Goal: Information Seeking & Learning: Check status

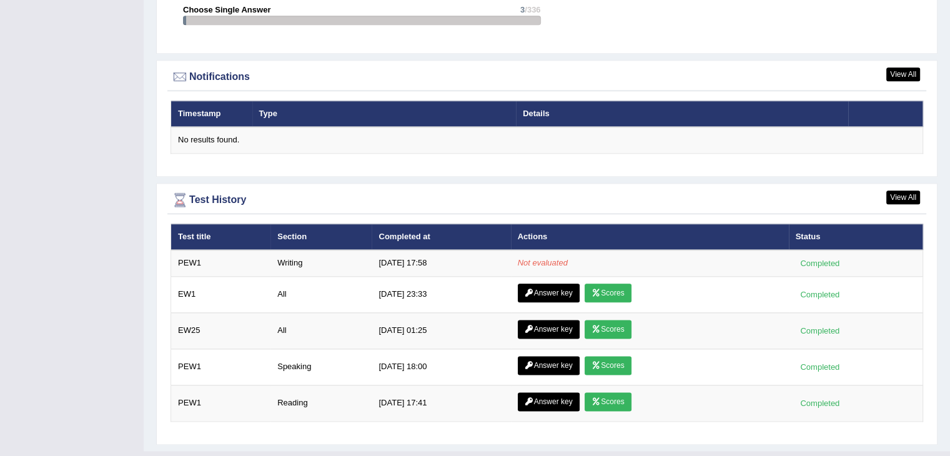
scroll to position [1490, 0]
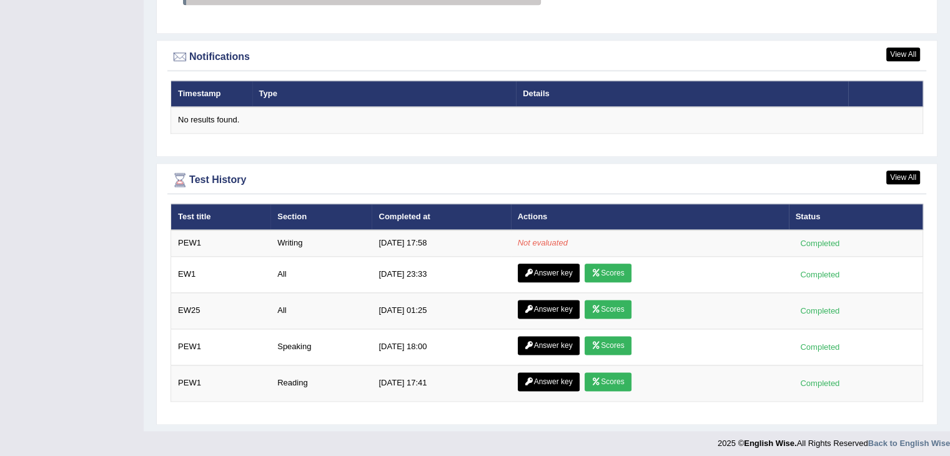
click at [467, 230] on td "[DATE] 17:58" at bounding box center [441, 243] width 139 height 26
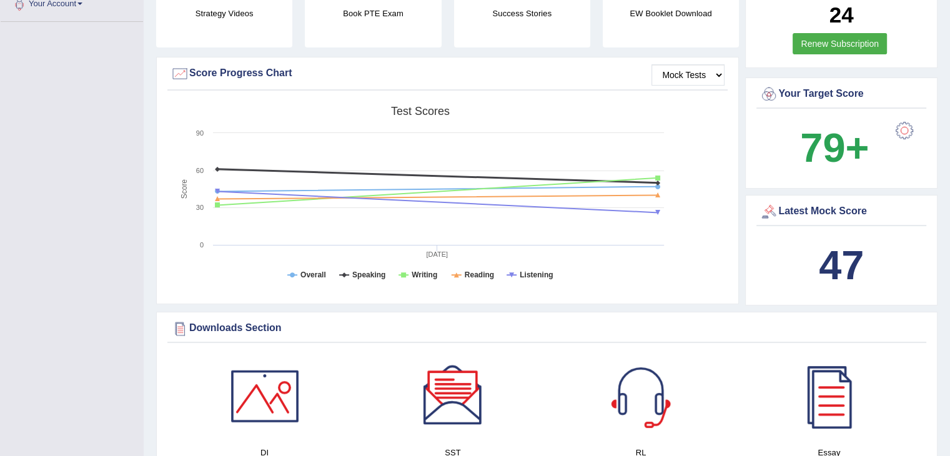
scroll to position [0, 0]
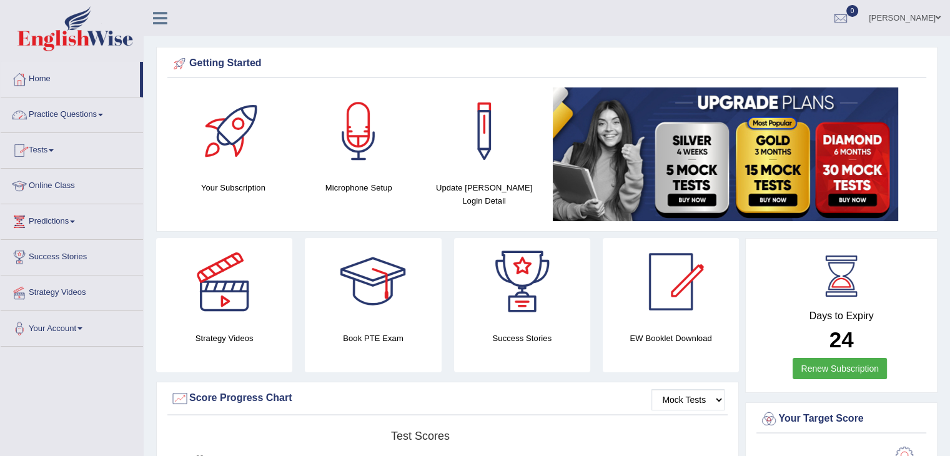
click at [96, 118] on link "Practice Questions" at bounding box center [72, 112] width 142 height 31
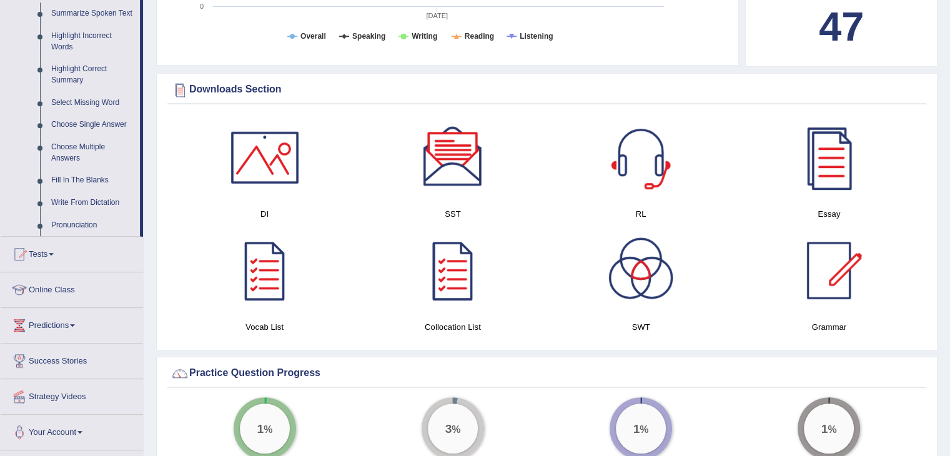
scroll to position [587, 0]
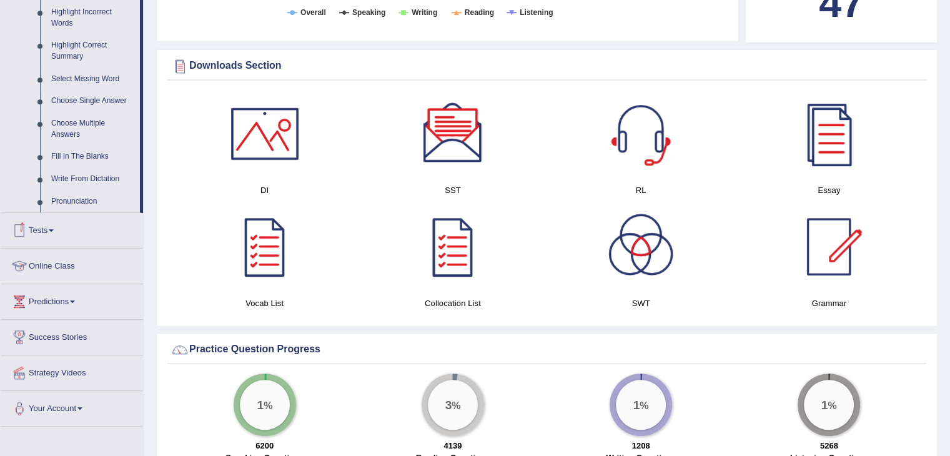
click at [42, 236] on link "Tests" at bounding box center [72, 228] width 142 height 31
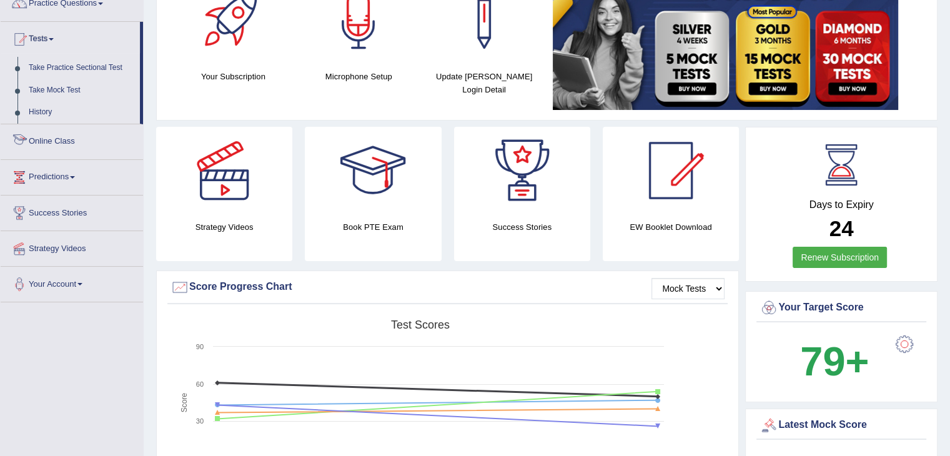
scroll to position [111, 0]
click at [73, 70] on link "Take Practice Sectional Test" at bounding box center [81, 68] width 117 height 22
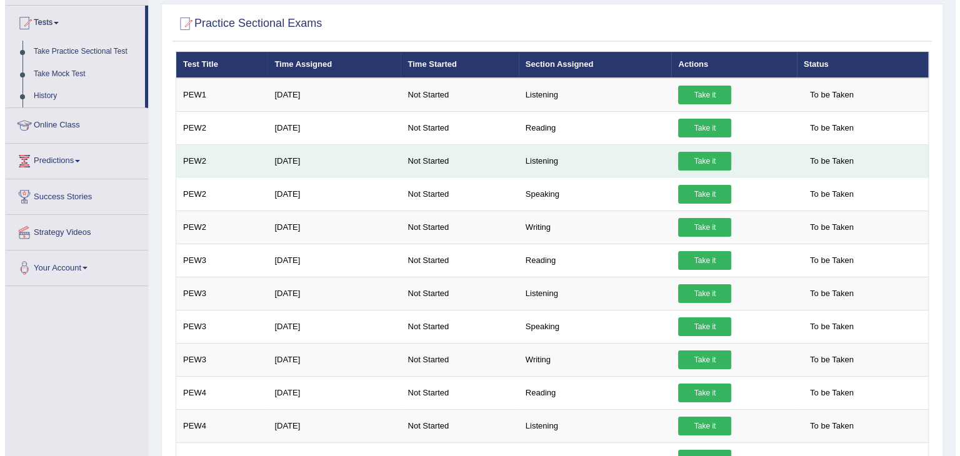
scroll to position [127, 0]
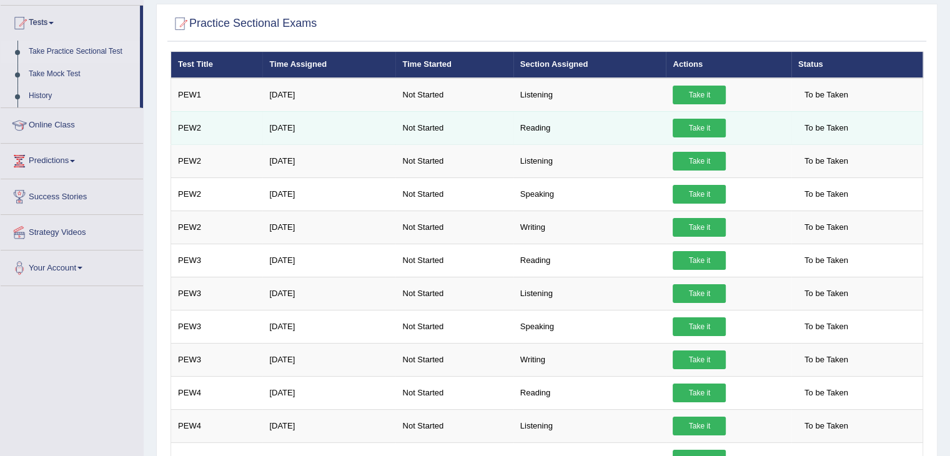
click at [690, 128] on link "Take it" at bounding box center [699, 128] width 53 height 19
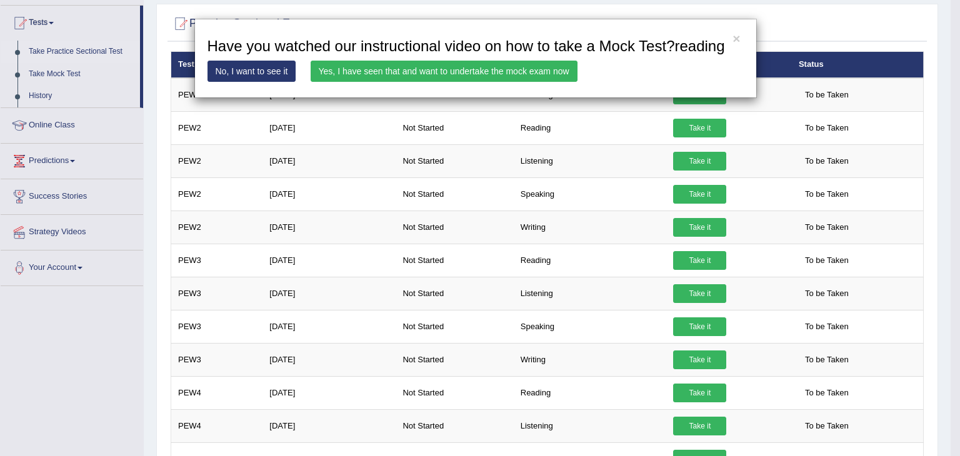
click at [401, 69] on link "Yes, I have seen that and want to undertake the mock exam now" at bounding box center [444, 71] width 267 height 21
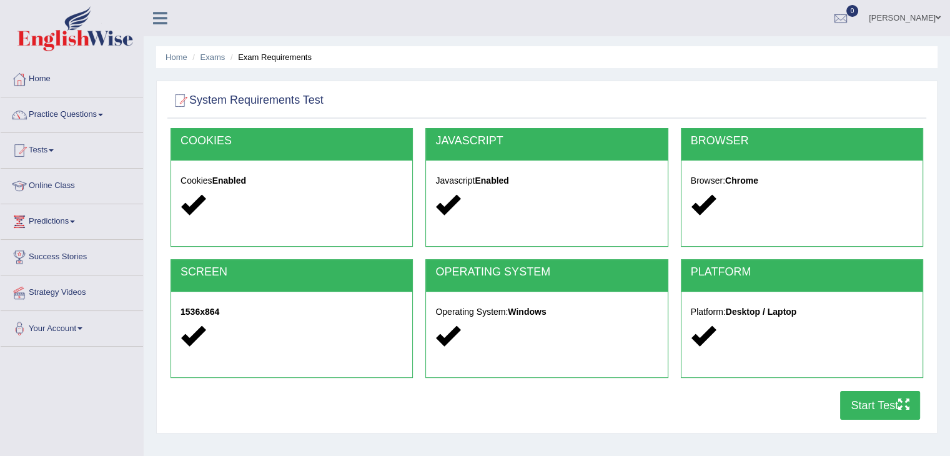
click at [874, 402] on button "Start Test" at bounding box center [880, 405] width 80 height 29
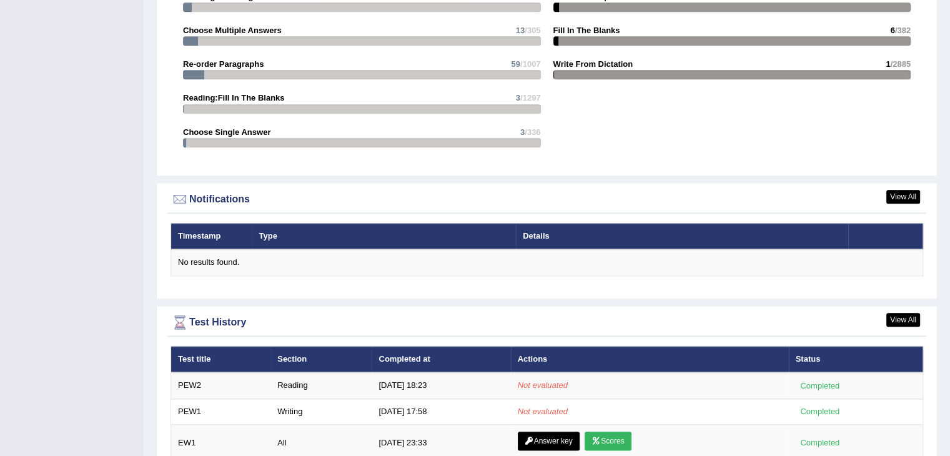
scroll to position [1516, 0]
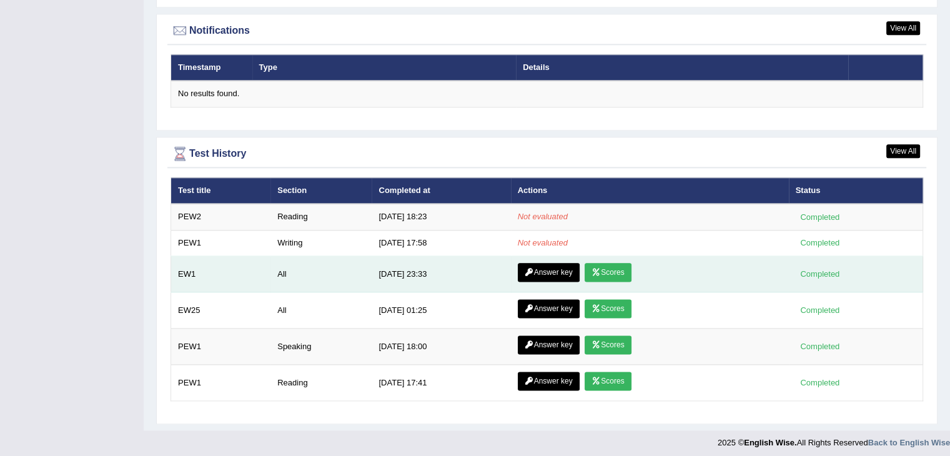
click at [612, 266] on link "Scores" at bounding box center [608, 272] width 46 height 19
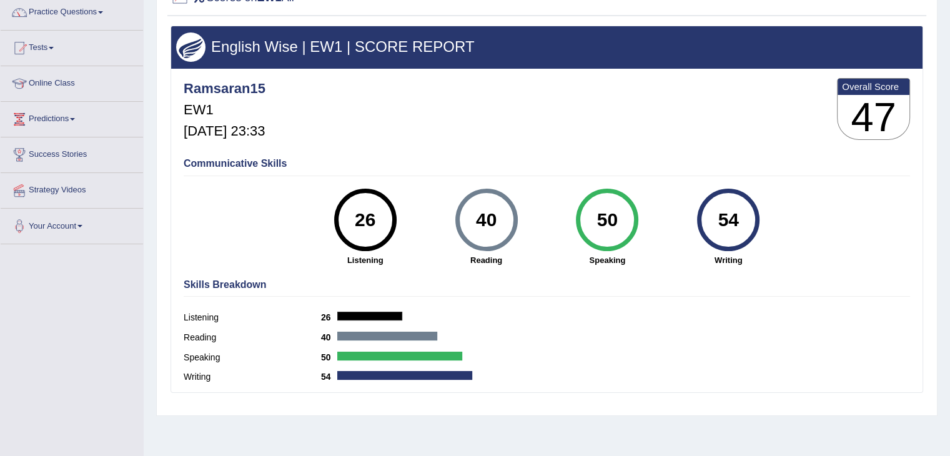
scroll to position [104, 0]
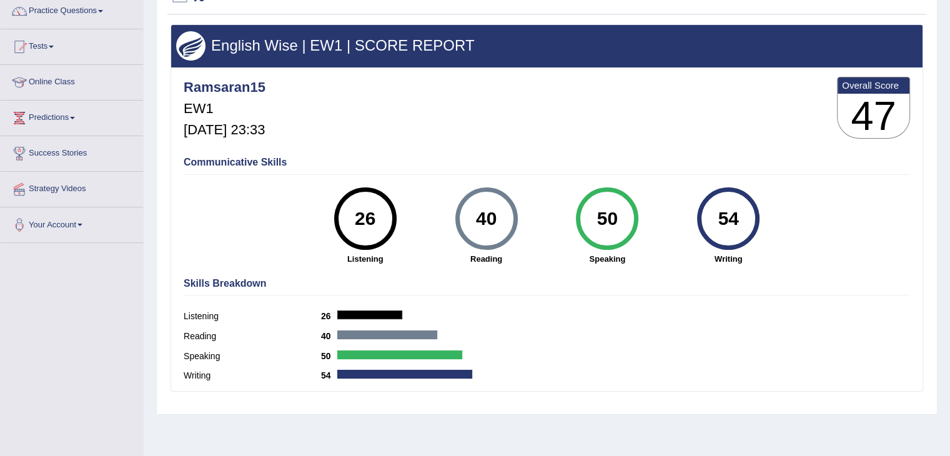
click at [203, 334] on label "Reading" at bounding box center [252, 336] width 137 height 13
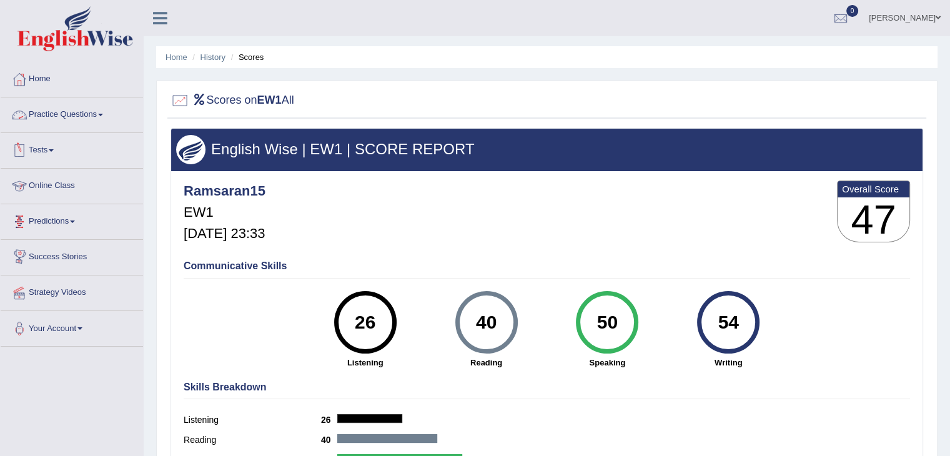
click at [97, 107] on link "Practice Questions" at bounding box center [72, 112] width 142 height 31
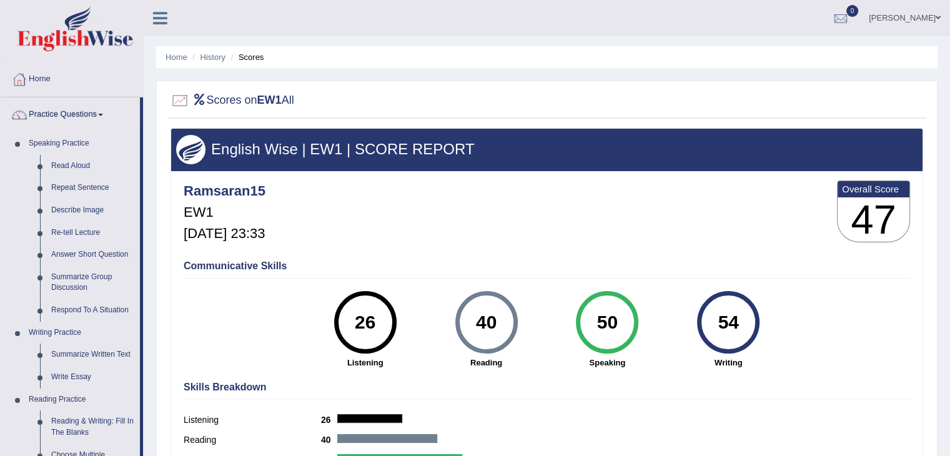
click at [895, 20] on link "RAMKUMAR BHARATHI" at bounding box center [905, 16] width 91 height 32
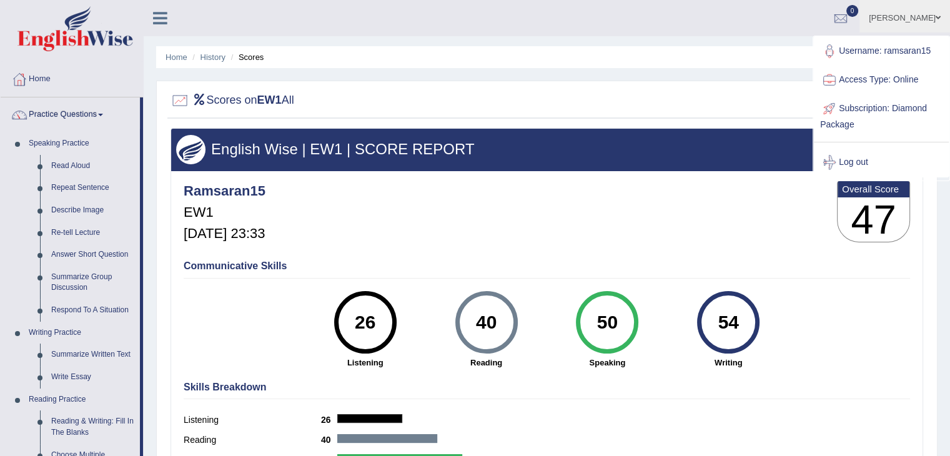
click at [860, 164] on link "Log out" at bounding box center [881, 162] width 135 height 29
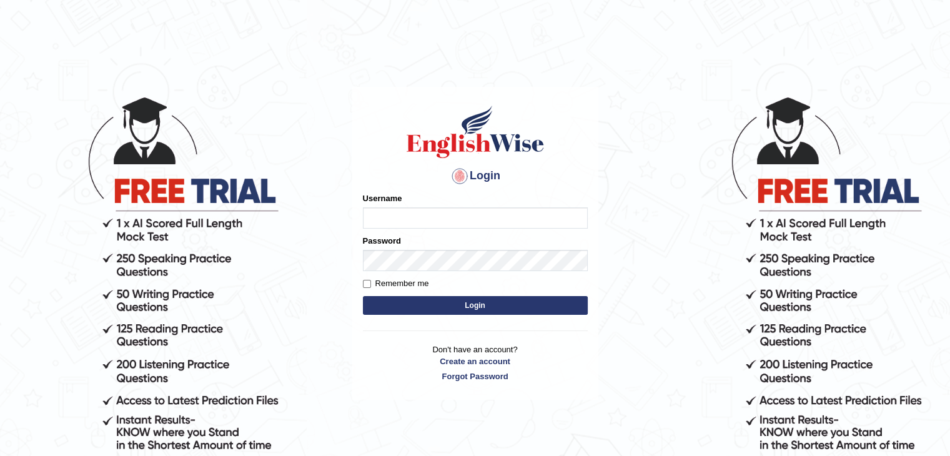
type input "ramsaran15"
click at [477, 306] on button "Login" at bounding box center [475, 305] width 225 height 19
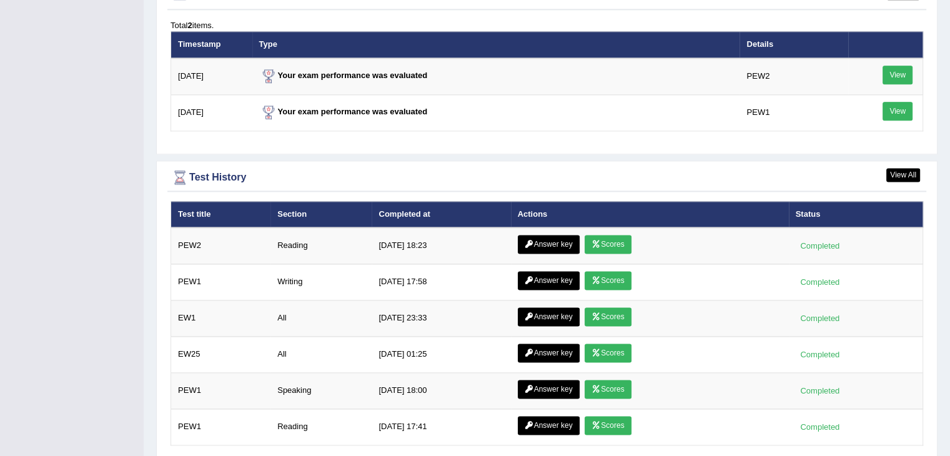
scroll to position [1649, 0]
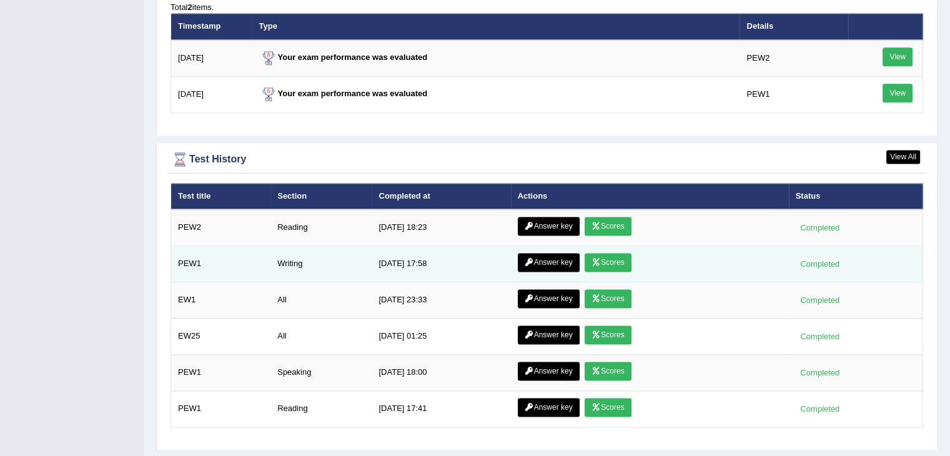
click at [610, 259] on link "Scores" at bounding box center [608, 262] width 46 height 19
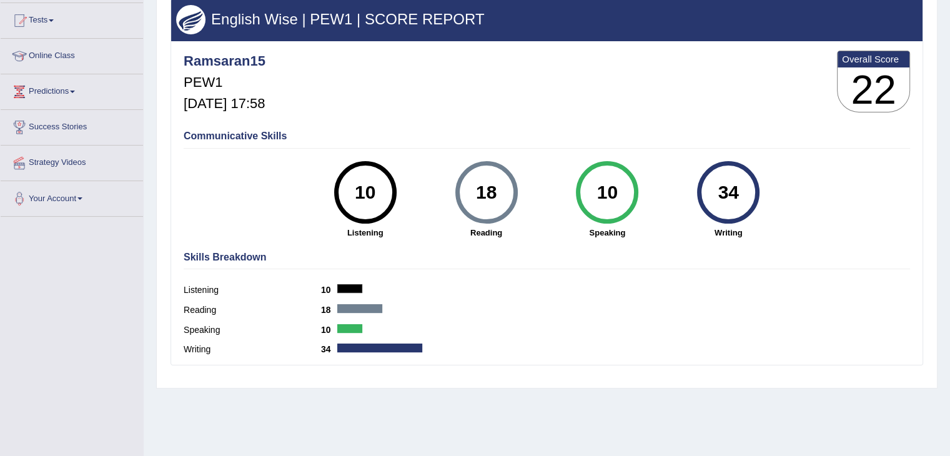
scroll to position [132, 0]
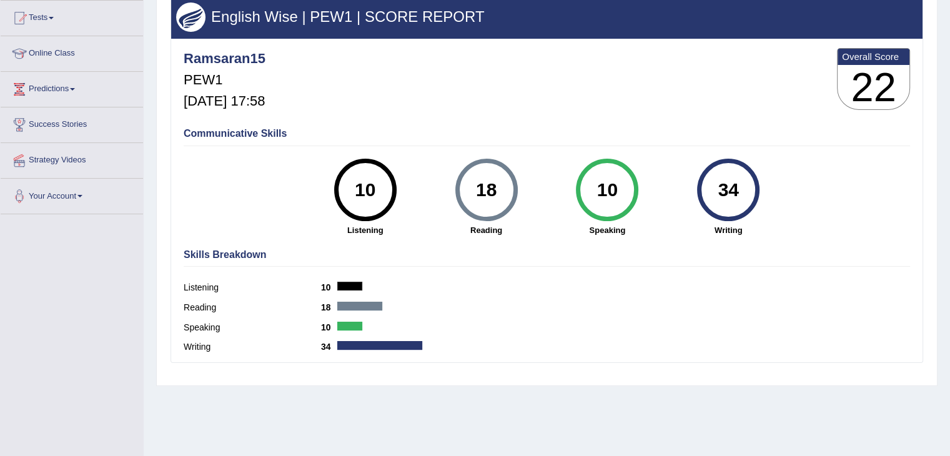
click at [344, 326] on div at bounding box center [349, 326] width 25 height 9
click at [354, 346] on div at bounding box center [379, 345] width 85 height 9
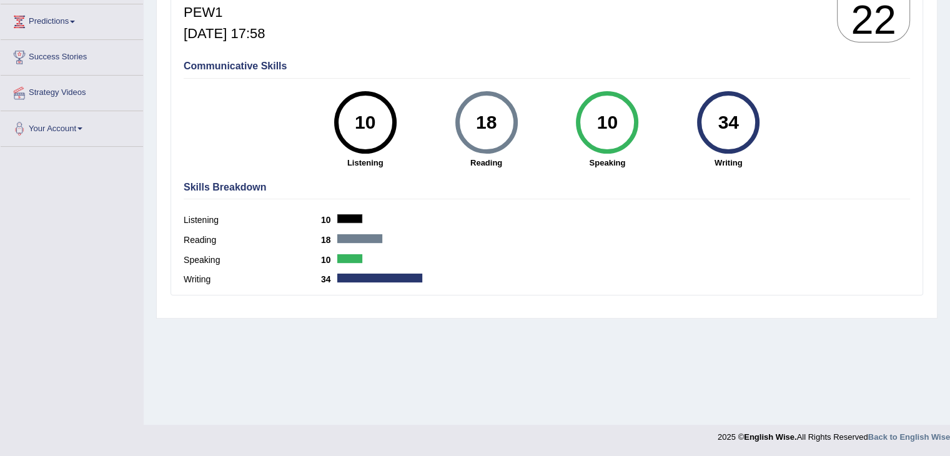
scroll to position [0, 0]
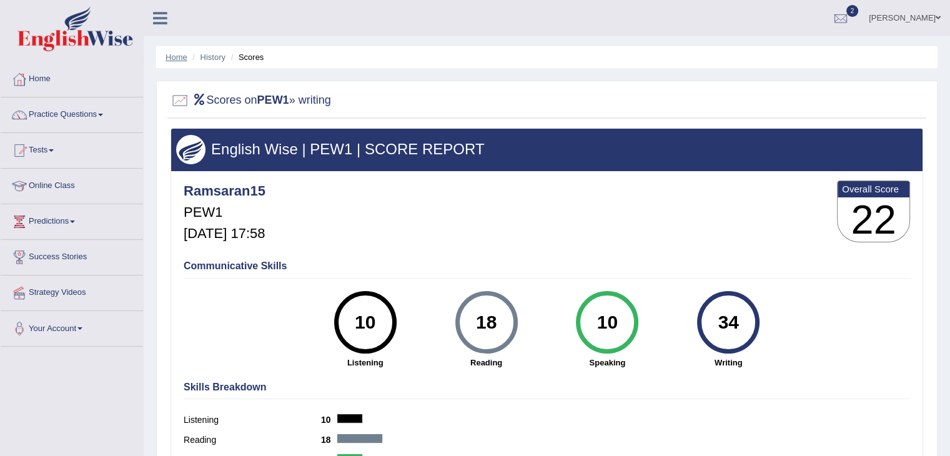
click at [179, 59] on link "Home" at bounding box center [177, 56] width 22 height 9
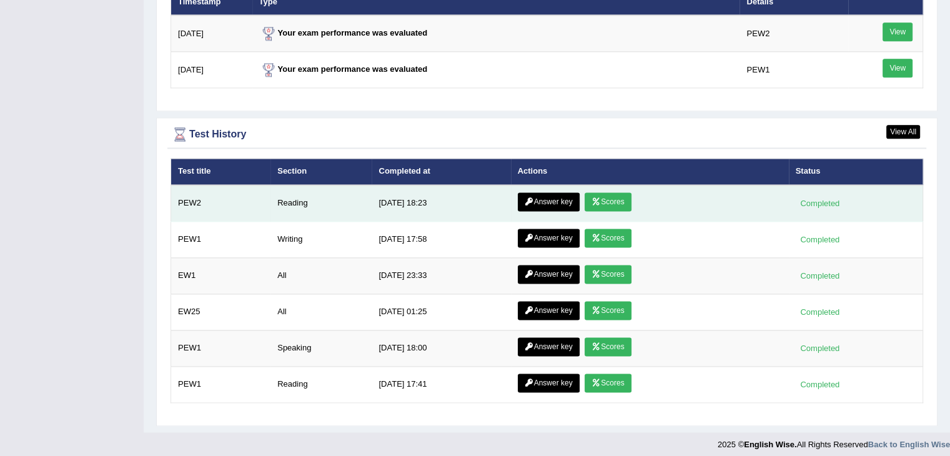
click at [611, 197] on link "Scores" at bounding box center [608, 201] width 46 height 19
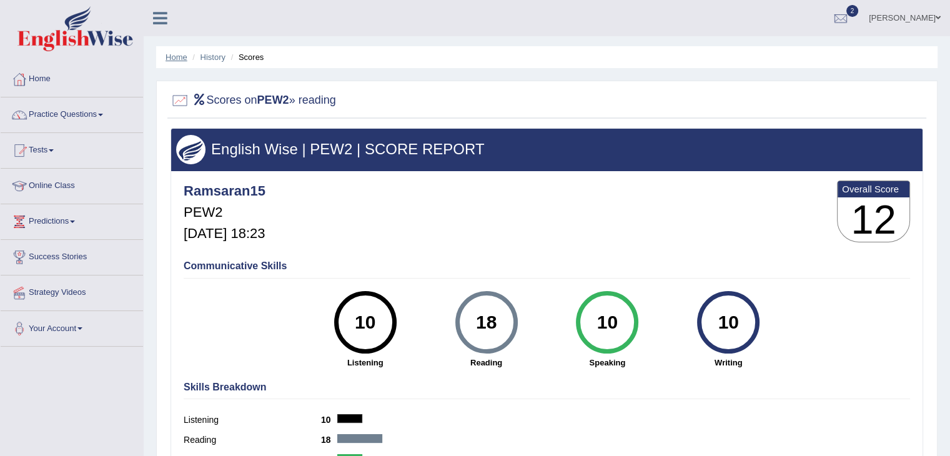
click at [181, 57] on link "Home" at bounding box center [177, 56] width 22 height 9
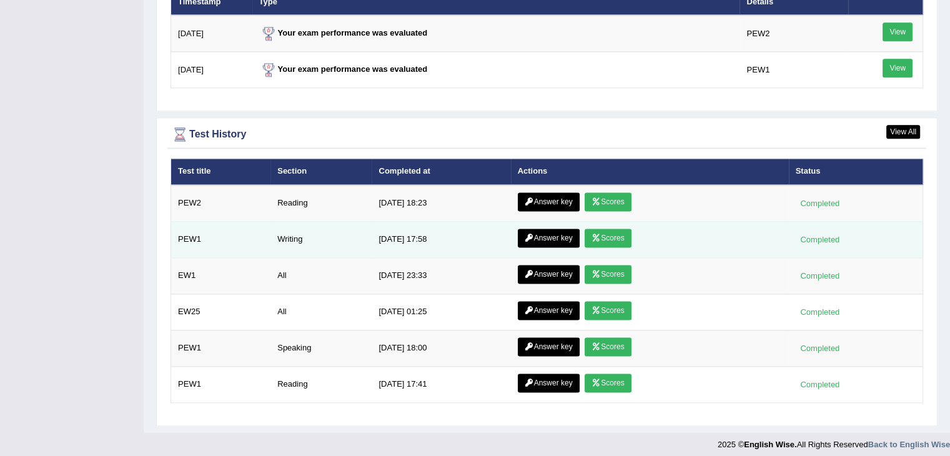
click at [536, 234] on link "Answer key" at bounding box center [549, 238] width 62 height 19
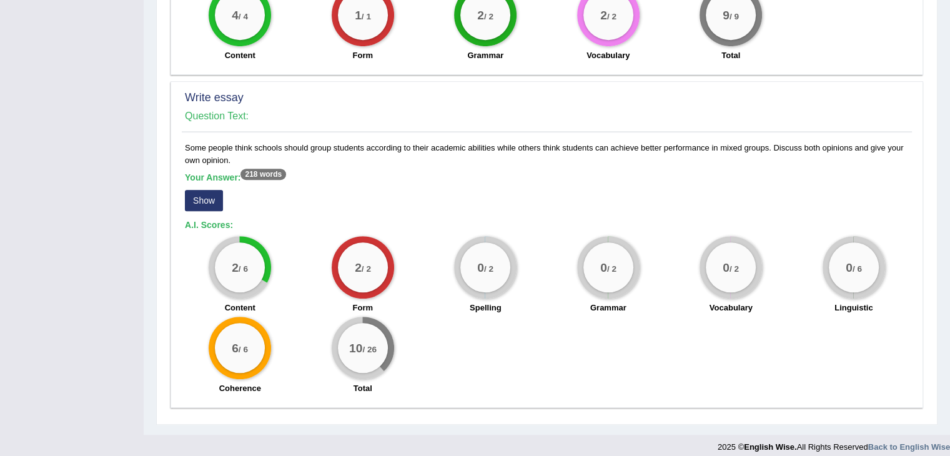
scroll to position [774, 0]
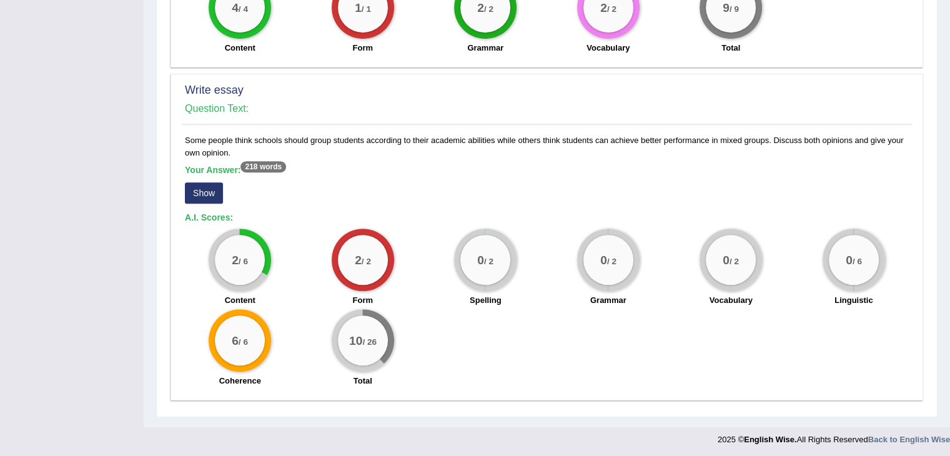
click at [205, 187] on button "Show" at bounding box center [204, 192] width 38 height 21
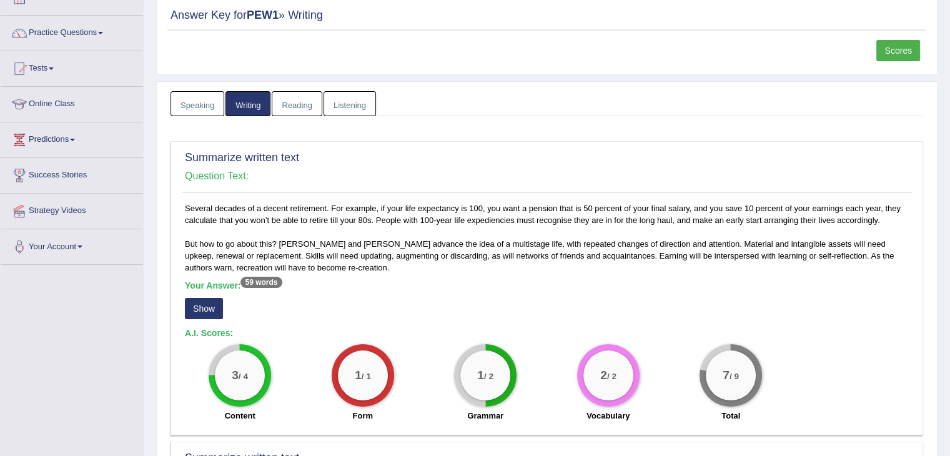
scroll to position [0, 0]
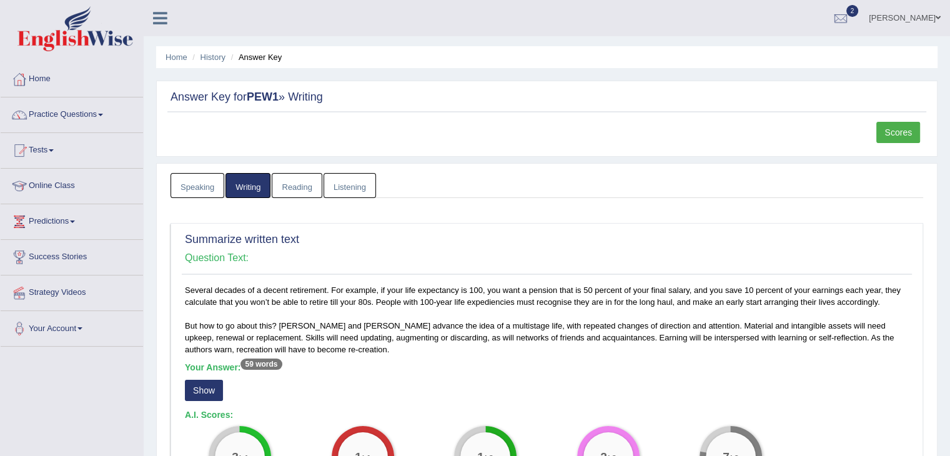
click at [299, 183] on link "Reading" at bounding box center [297, 186] width 50 height 26
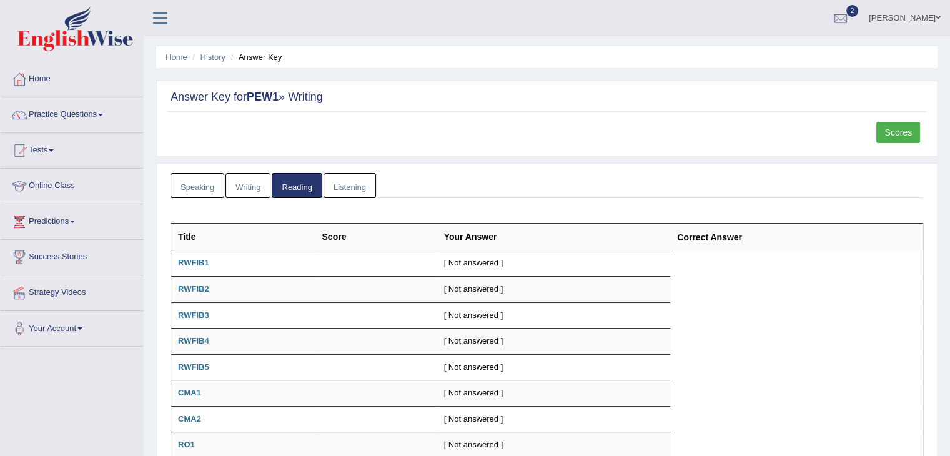
click at [257, 186] on link "Writing" at bounding box center [248, 186] width 45 height 26
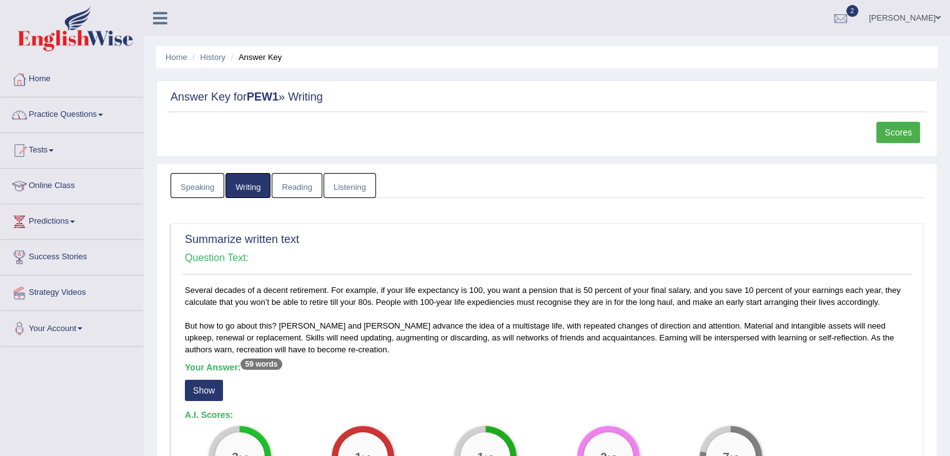
click at [40, 74] on link "Home" at bounding box center [72, 77] width 142 height 31
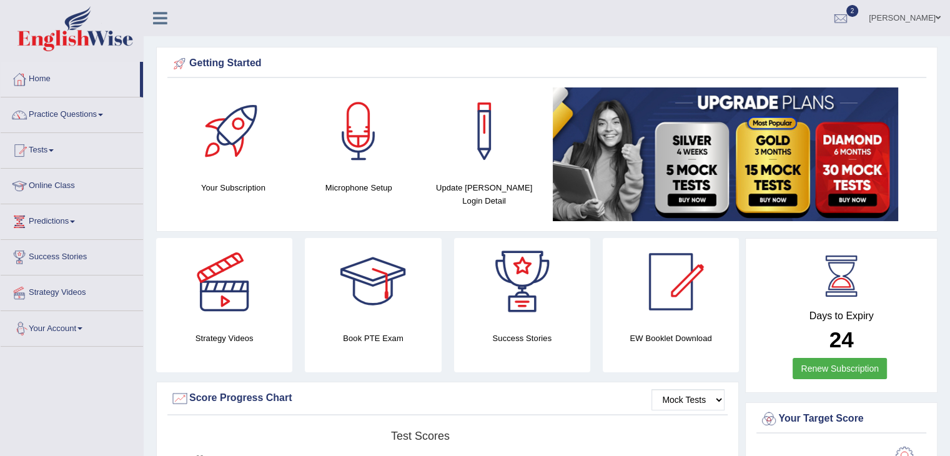
click at [66, 327] on link "Your Account" at bounding box center [72, 326] width 142 height 31
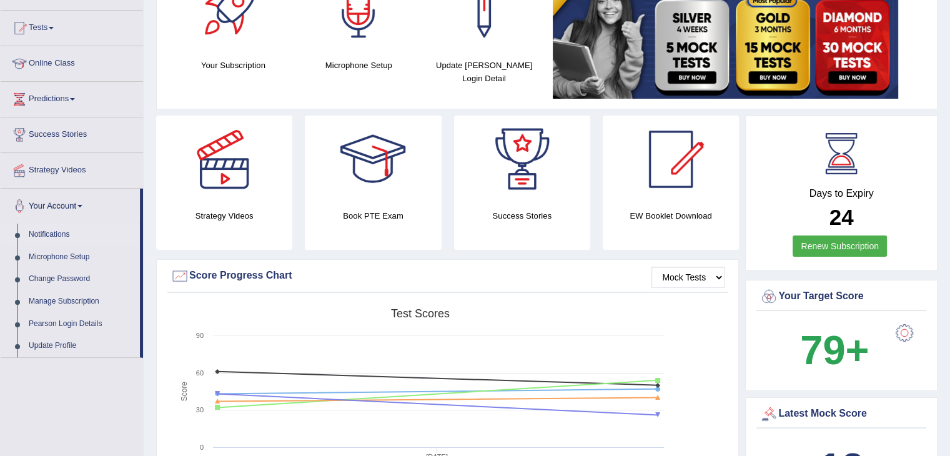
scroll to position [129, 0]
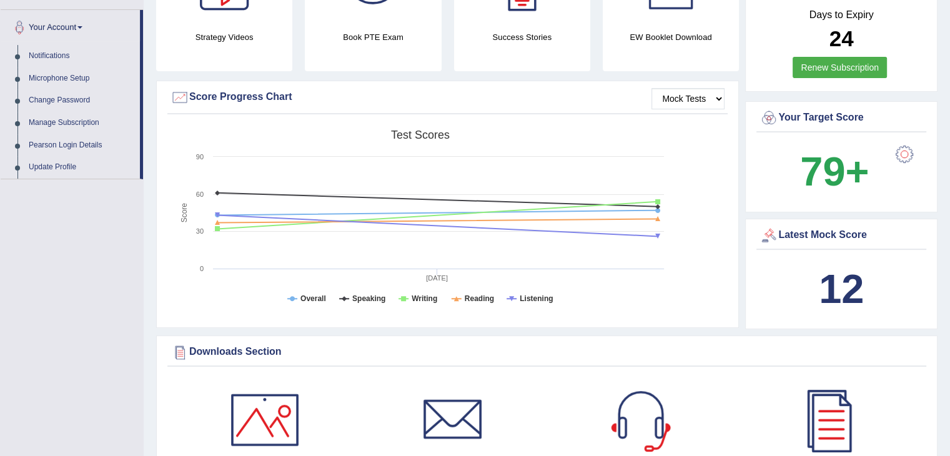
scroll to position [302, 0]
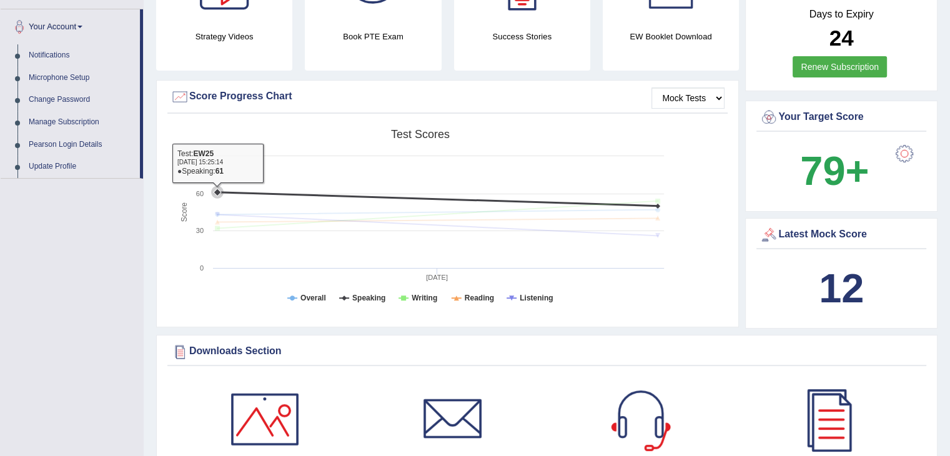
click at [335, 201] on icon at bounding box center [437, 199] width 453 height 14
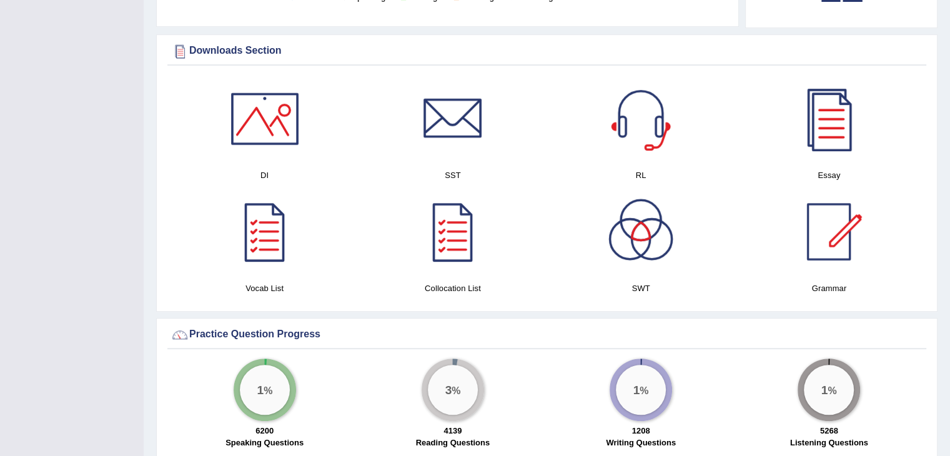
scroll to position [604, 0]
